Goal: Task Accomplishment & Management: Manage account settings

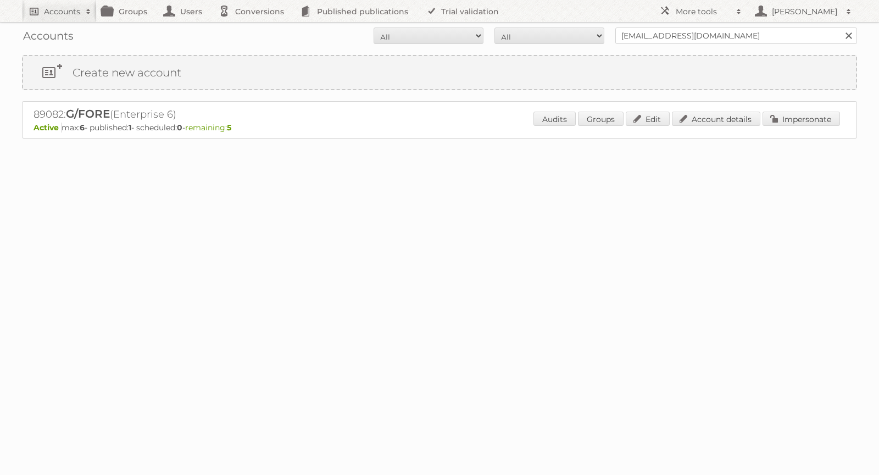
click at [52, 7] on h2 "Accounts" at bounding box center [62, 11] width 36 height 11
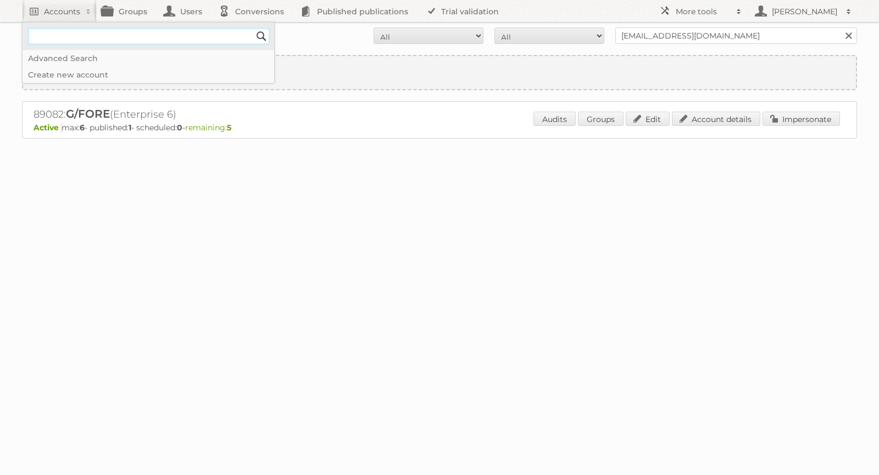
paste input"] "[EMAIL_ADDRESS][DOMAIN_NAME]"
type input"] "[EMAIL_ADDRESS][DOMAIN_NAME]"
click at [260, 36] on input "Search" at bounding box center [261, 36] width 16 height 16
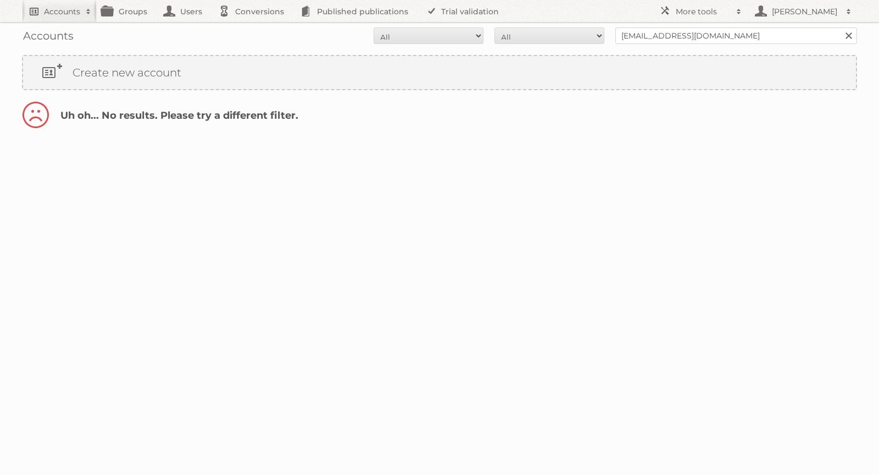
click at [68, 13] on h2 "Accounts" at bounding box center [62, 11] width 36 height 11
paste input"] "[EMAIL_ADDRESS][DOMAIN_NAME]"
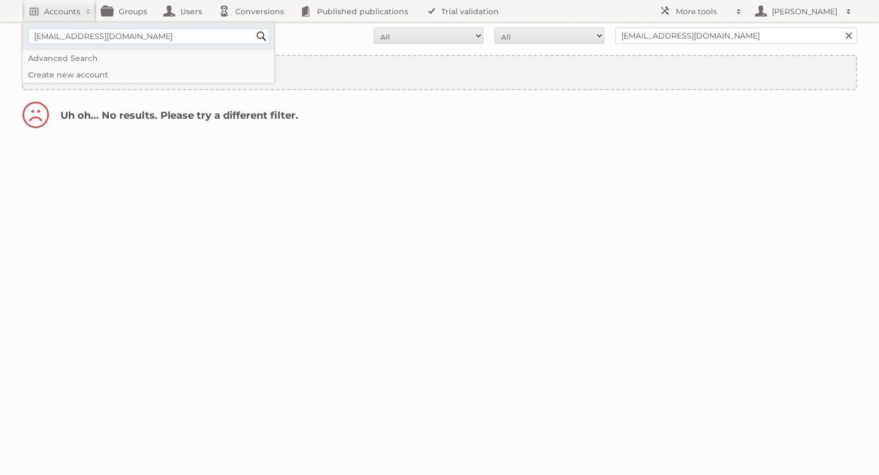
drag, startPoint x: 83, startPoint y: 35, endPoint x: 24, endPoint y: 34, distance: 58.8
click at [24, 34] on div "[EMAIL_ADDRESS][DOMAIN_NAME] Search" at bounding box center [144, 36] width 242 height 27
type input"] "@[DOMAIN_NAME]"
click at [253, 28] on input "Search" at bounding box center [261, 36] width 16 height 16
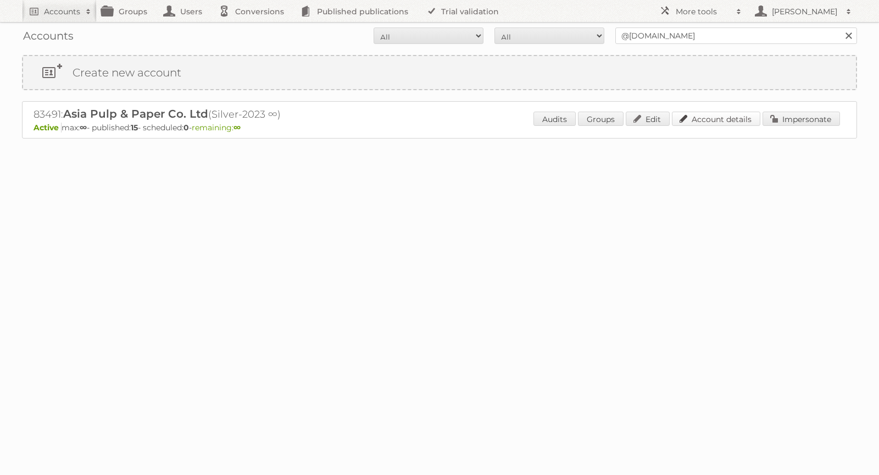
click at [725, 121] on link "Account details" at bounding box center [716, 119] width 88 height 14
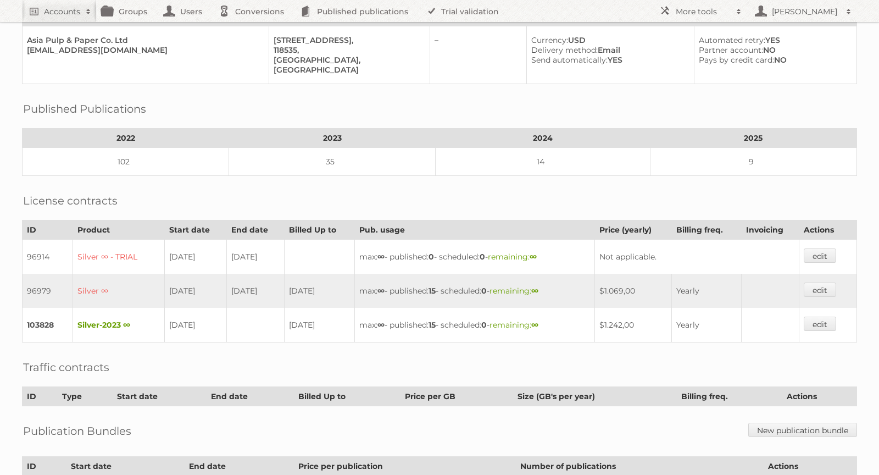
scroll to position [66, 0]
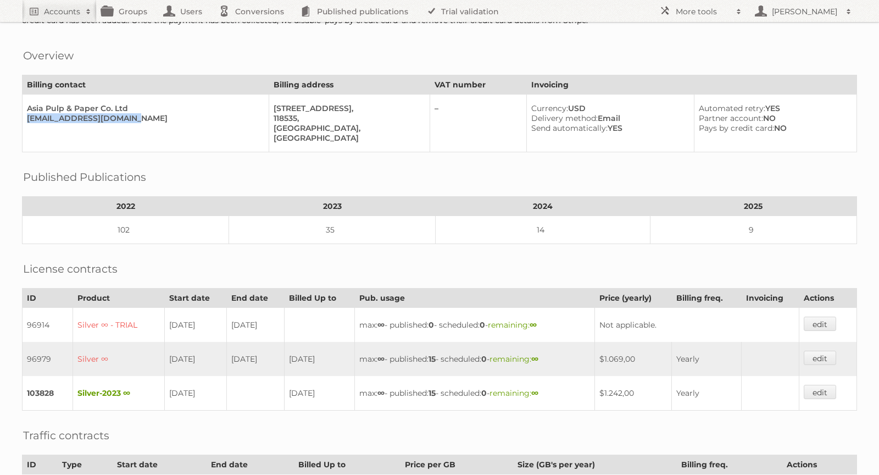
drag, startPoint x: 152, startPoint y: 115, endPoint x: 27, endPoint y: 114, distance: 124.7
click at [27, 114] on div "hermon_hermon@app.co.id" at bounding box center [143, 118] width 233 height 10
copy div "hermon_hermon@app.co.id"
